Goal: Check status

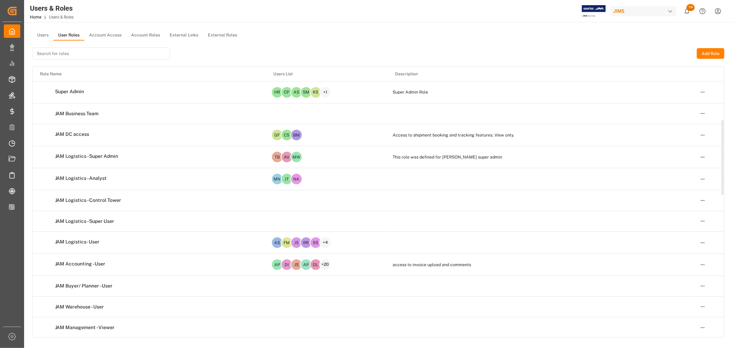
scroll to position [191, 0]
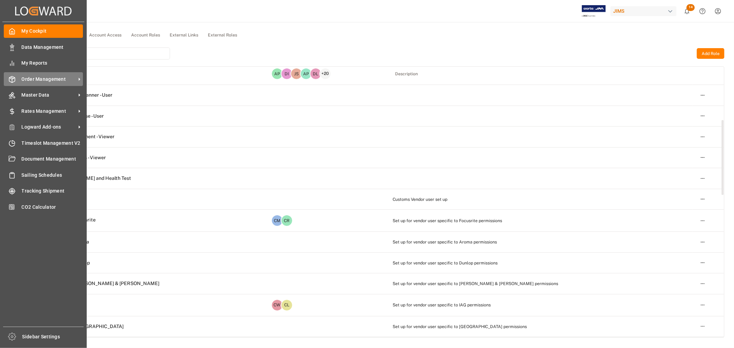
click at [40, 80] on span "Order Management" at bounding box center [49, 79] width 54 height 7
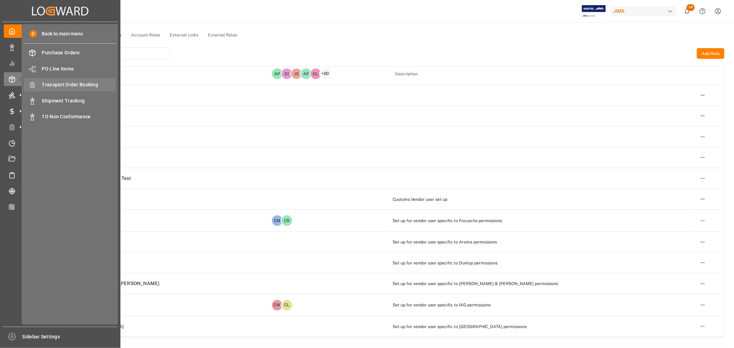
click at [66, 85] on span "Transport Order Booking" at bounding box center [79, 84] width 74 height 7
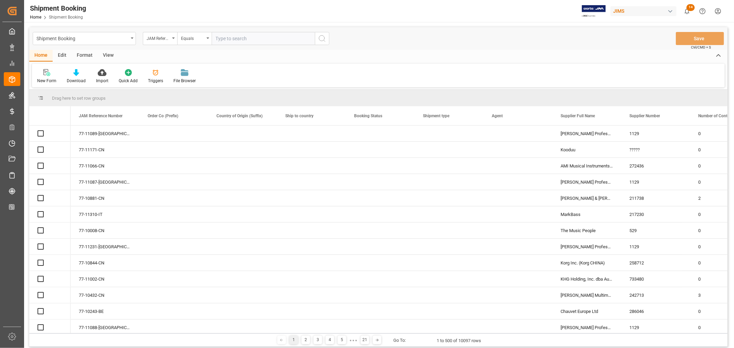
click at [226, 39] on input "text" at bounding box center [263, 38] width 103 height 13
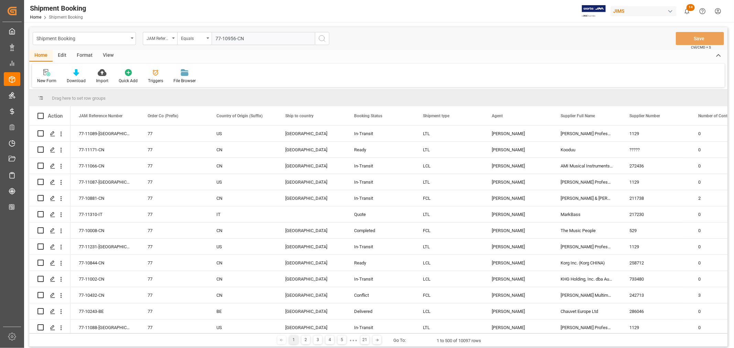
type input "77-10956-CN"
click at [321, 38] on icon "search button" at bounding box center [322, 38] width 8 height 8
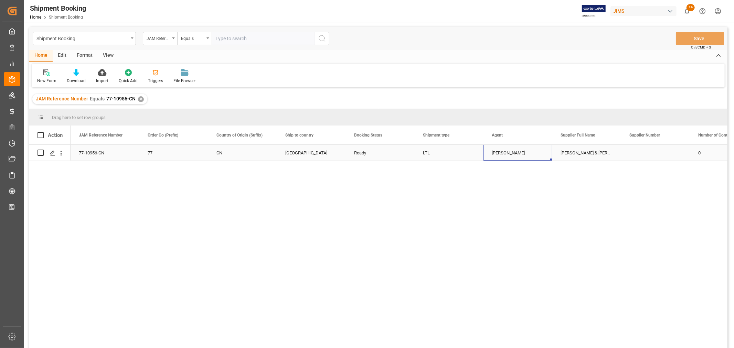
click at [501, 158] on div "[PERSON_NAME]" at bounding box center [518, 153] width 52 height 16
